Goal: Transaction & Acquisition: Purchase product/service

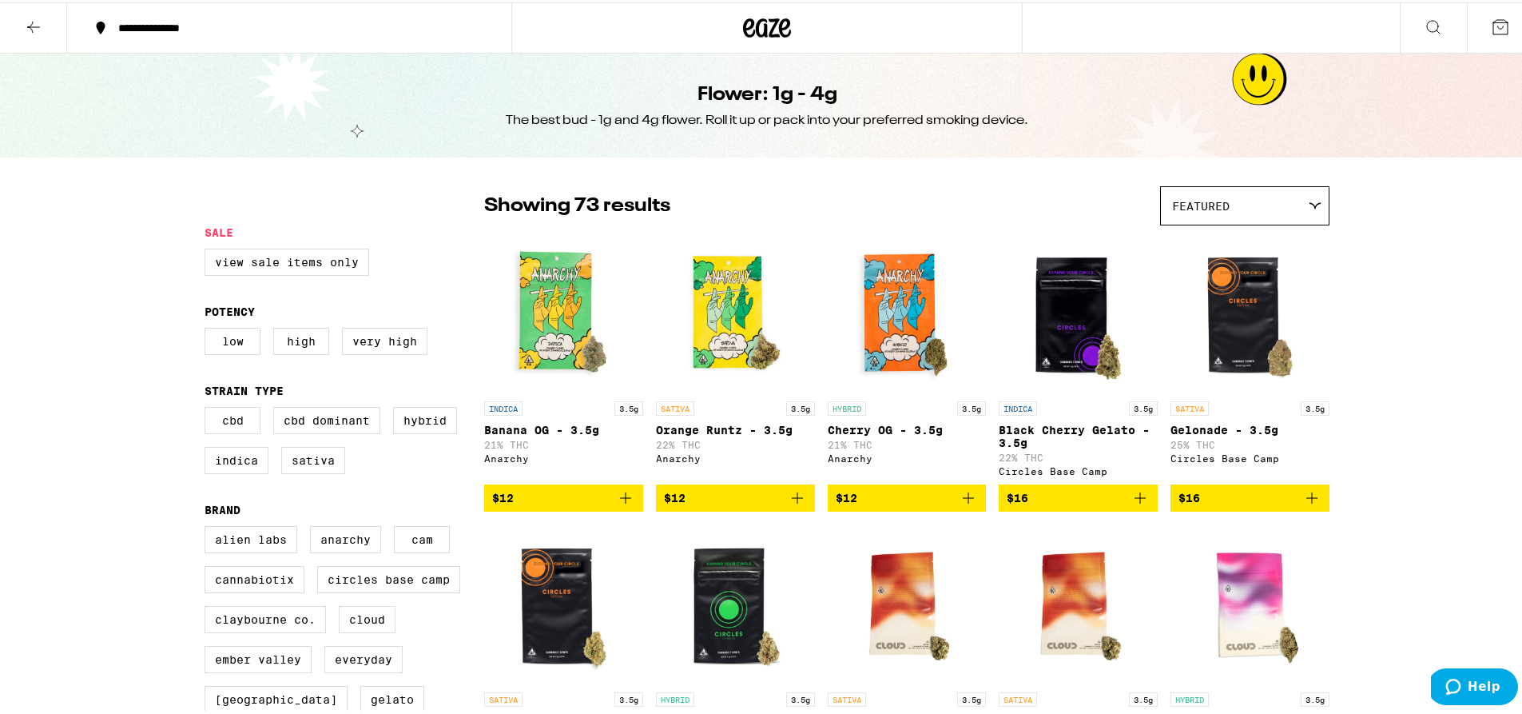
click at [763, 22] on icon at bounding box center [767, 25] width 48 height 29
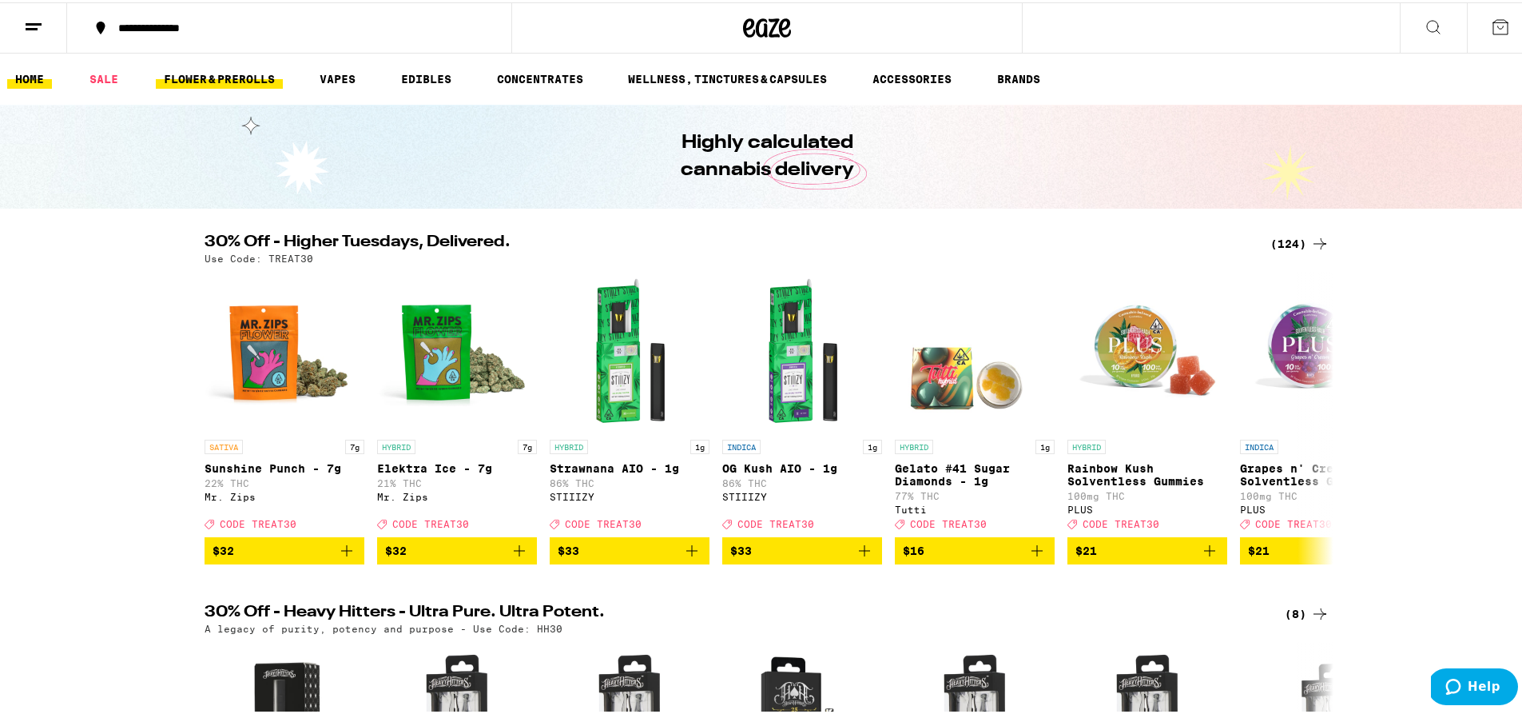
click at [251, 77] on link "FLOWER & PREROLLS" at bounding box center [219, 76] width 127 height 19
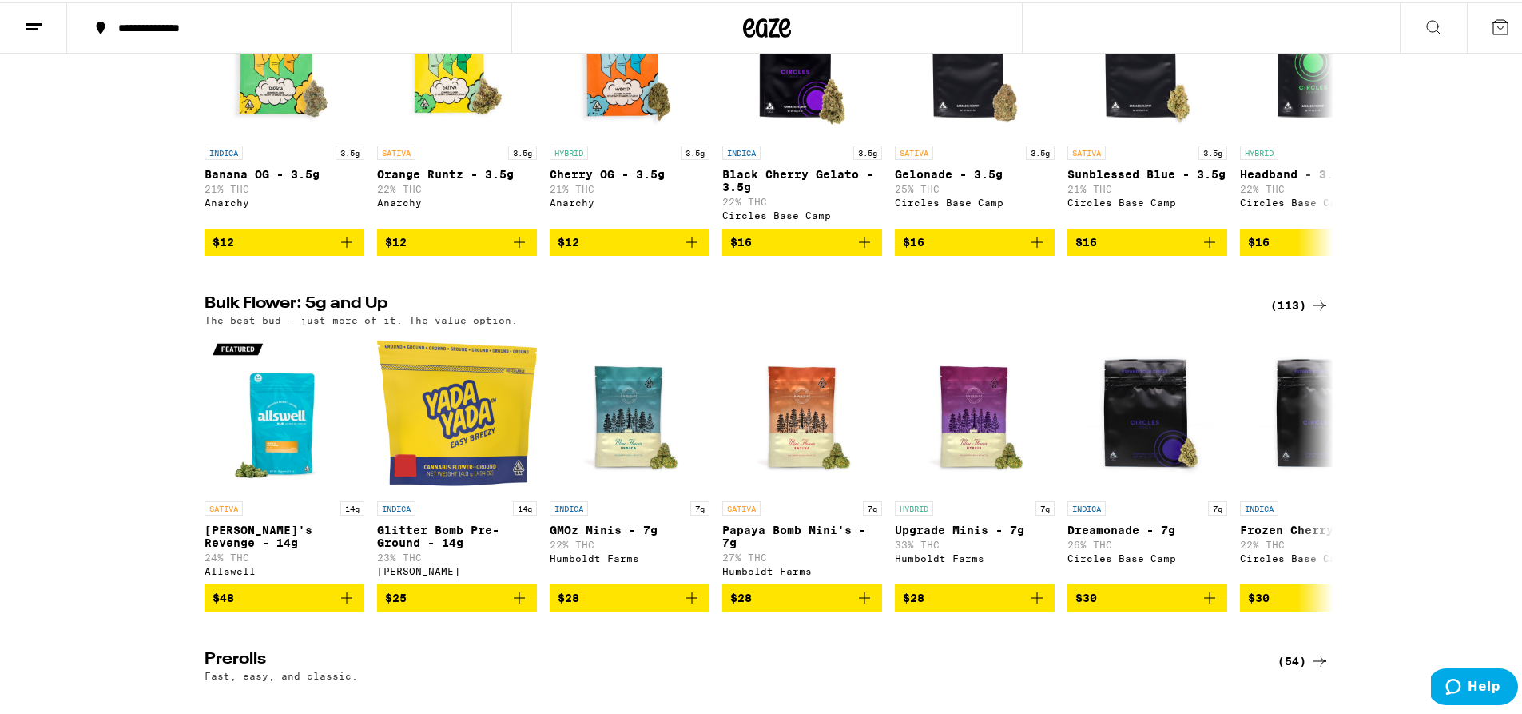
scroll to position [217, 0]
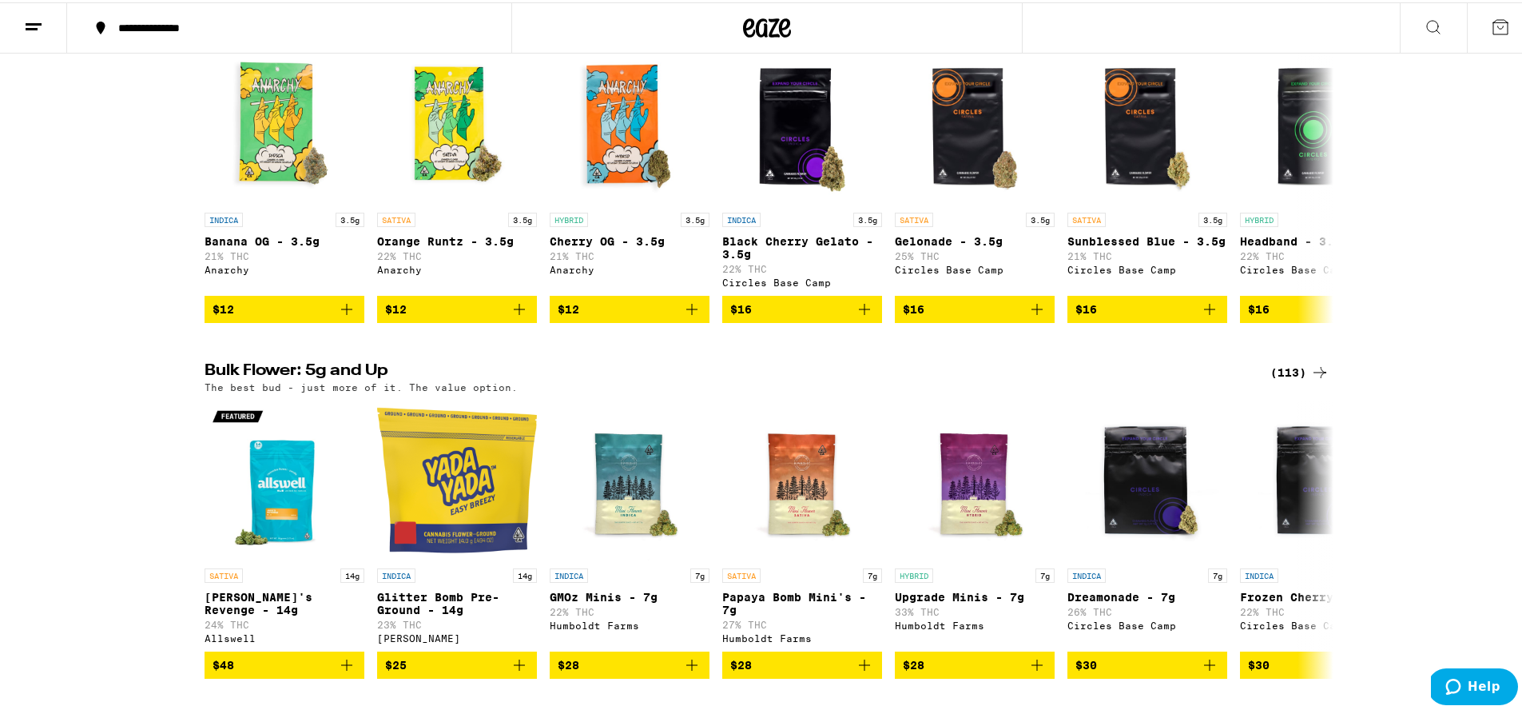
click at [1288, 380] on div "(113)" at bounding box center [1300, 369] width 59 height 19
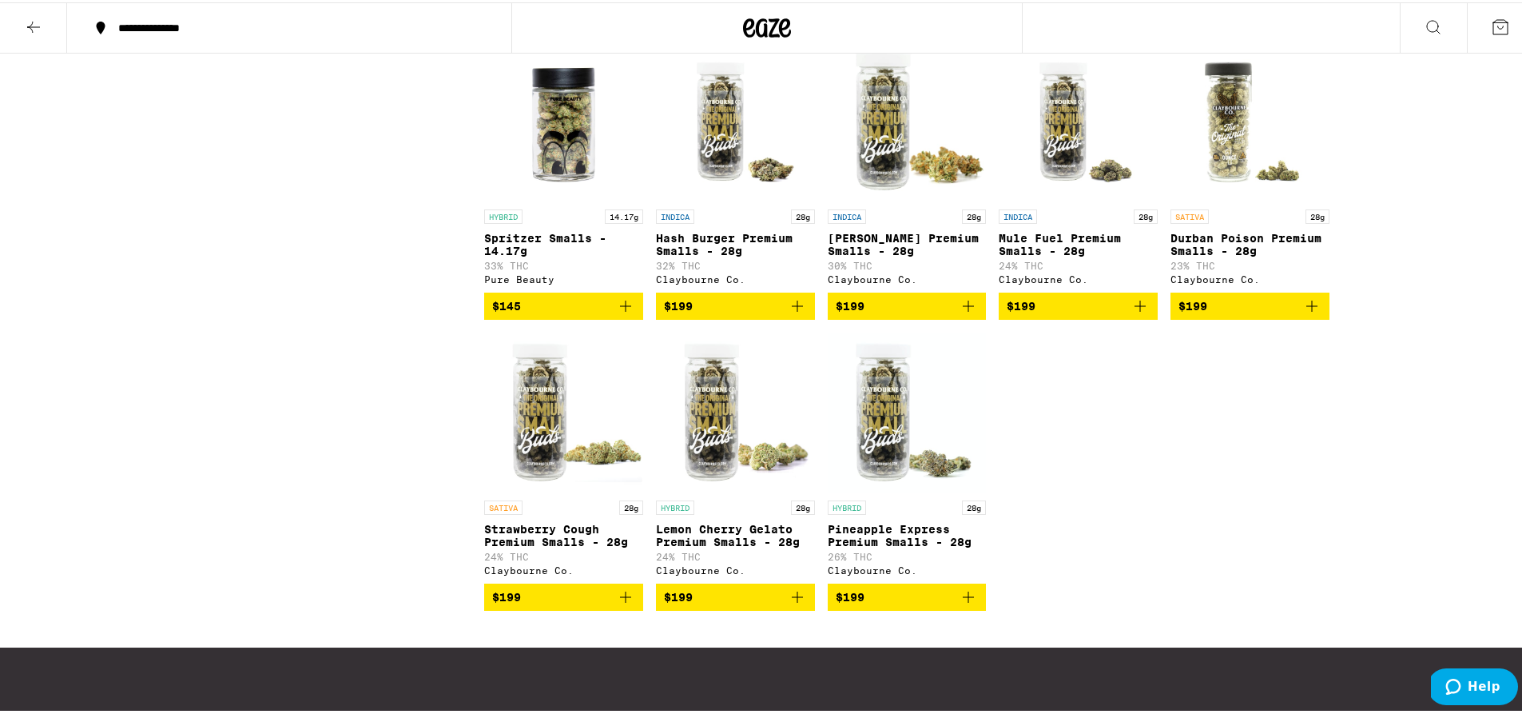
scroll to position [6789, 0]
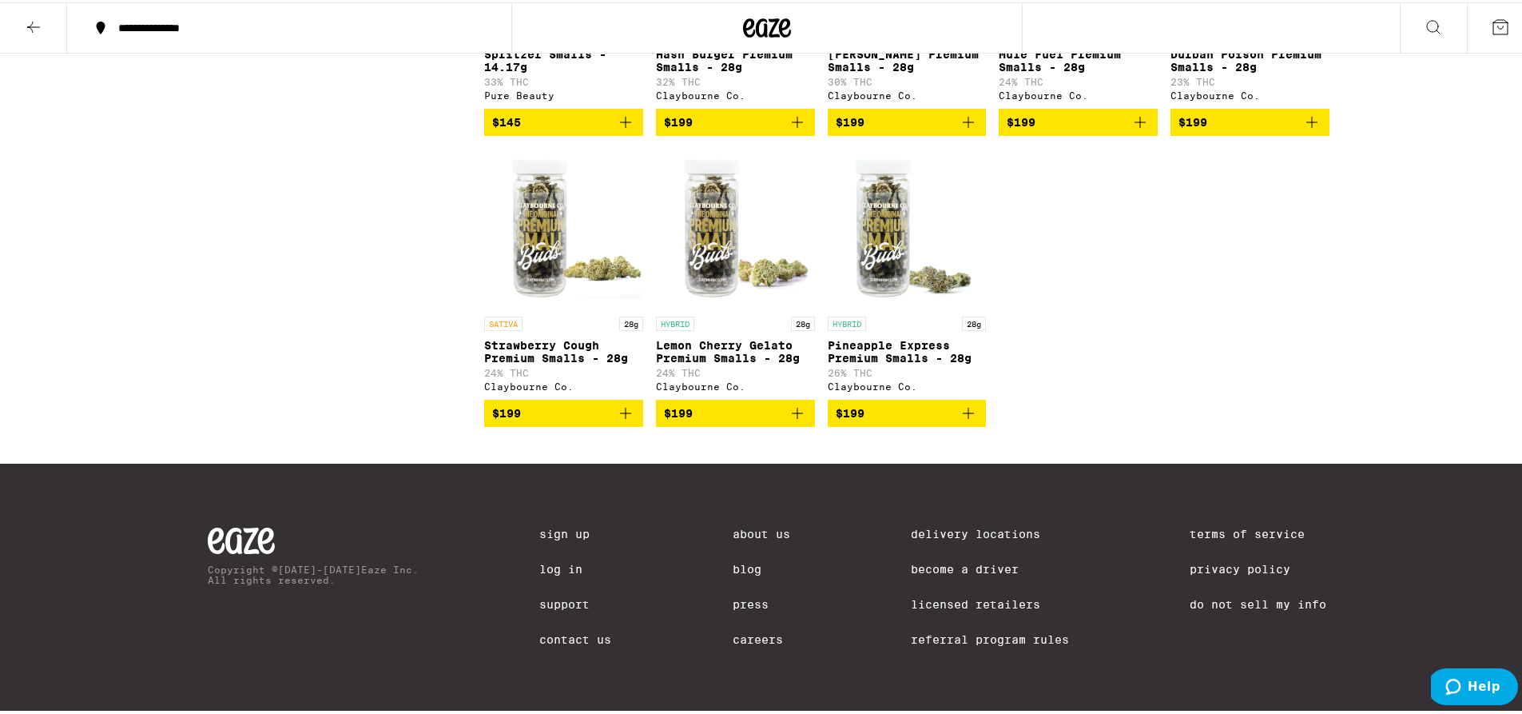
click at [31, 20] on icon at bounding box center [33, 24] width 19 height 19
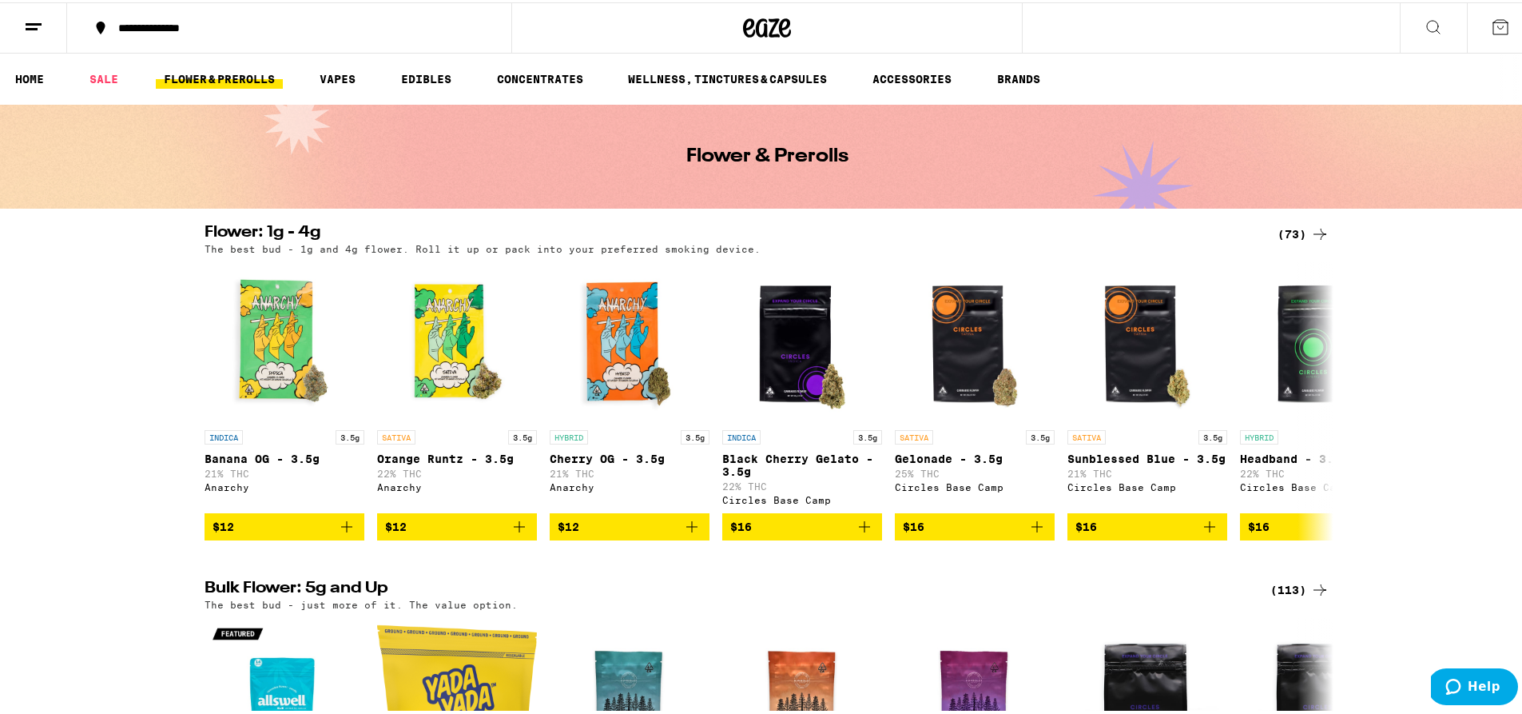
click at [1288, 236] on div "(73)" at bounding box center [1304, 231] width 52 height 19
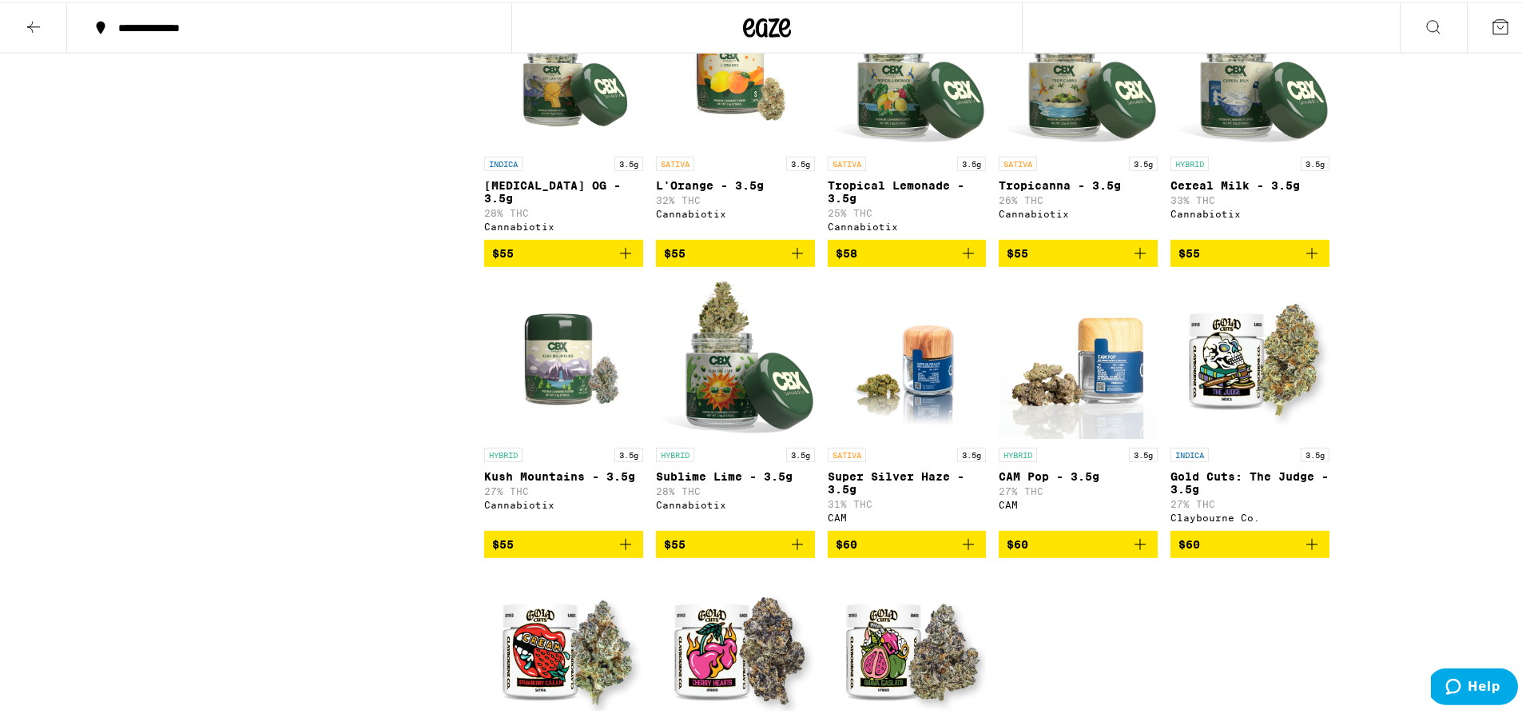
scroll to position [3644, 0]
